Goal: Transaction & Acquisition: Purchase product/service

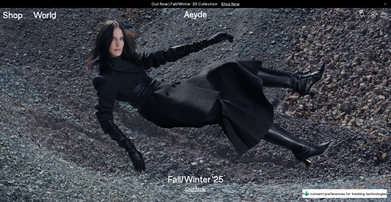
click at [197, 13] on link "Aeyde" at bounding box center [195, 13] width 23 height 11
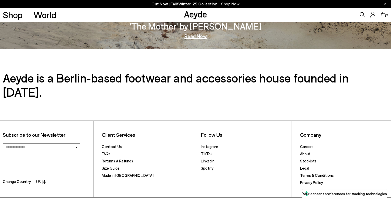
scroll to position [886, 0]
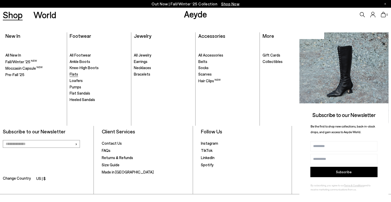
click at [74, 75] on span "Flats" at bounding box center [74, 74] width 8 height 5
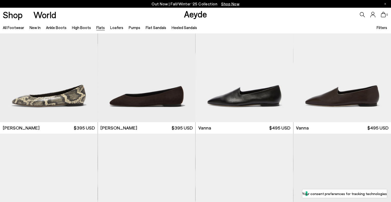
scroll to position [205, 0]
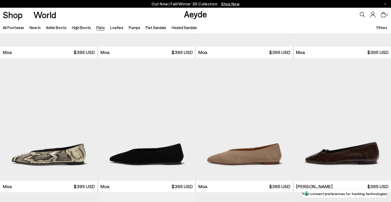
scroll to position [1054, 0]
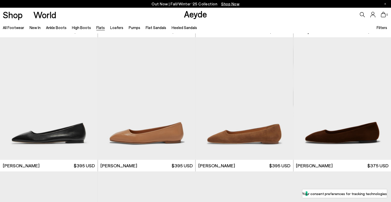
scroll to position [1745, 0]
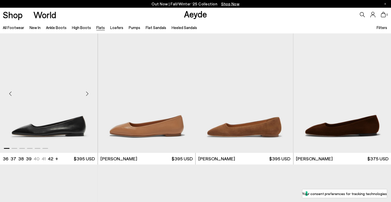
click at [80, 128] on img "1 / 6" at bounding box center [49, 91] width 98 height 122
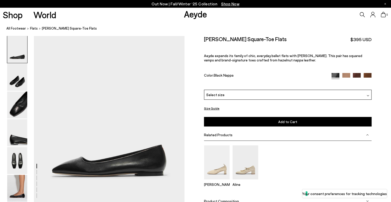
click at [367, 95] on img at bounding box center [367, 95] width 3 height 3
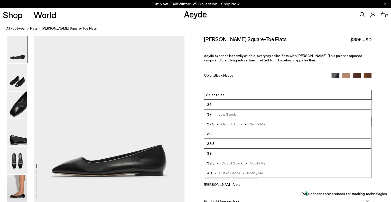
click at [322, 144] on li "38.5" at bounding box center [287, 144] width 167 height 10
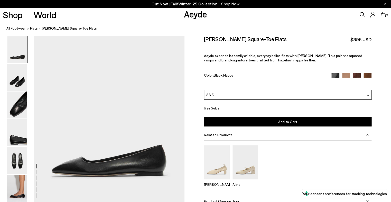
click at [313, 120] on button "Add to Cart Select a Size First" at bounding box center [287, 121] width 167 height 9
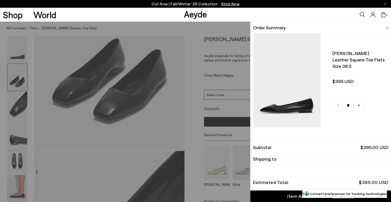
scroll to position [260, 0]
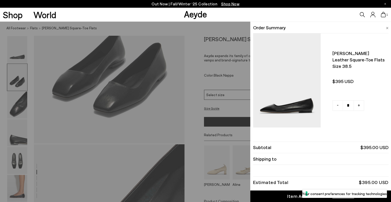
click at [381, 15] on icon at bounding box center [382, 15] width 5 height 6
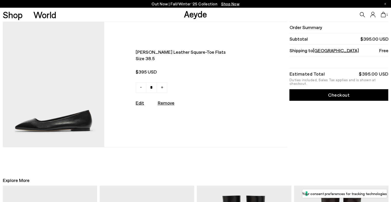
click at [351, 91] on link "Checkout" at bounding box center [338, 95] width 99 height 12
